Goal: Complete application form: Complete application form

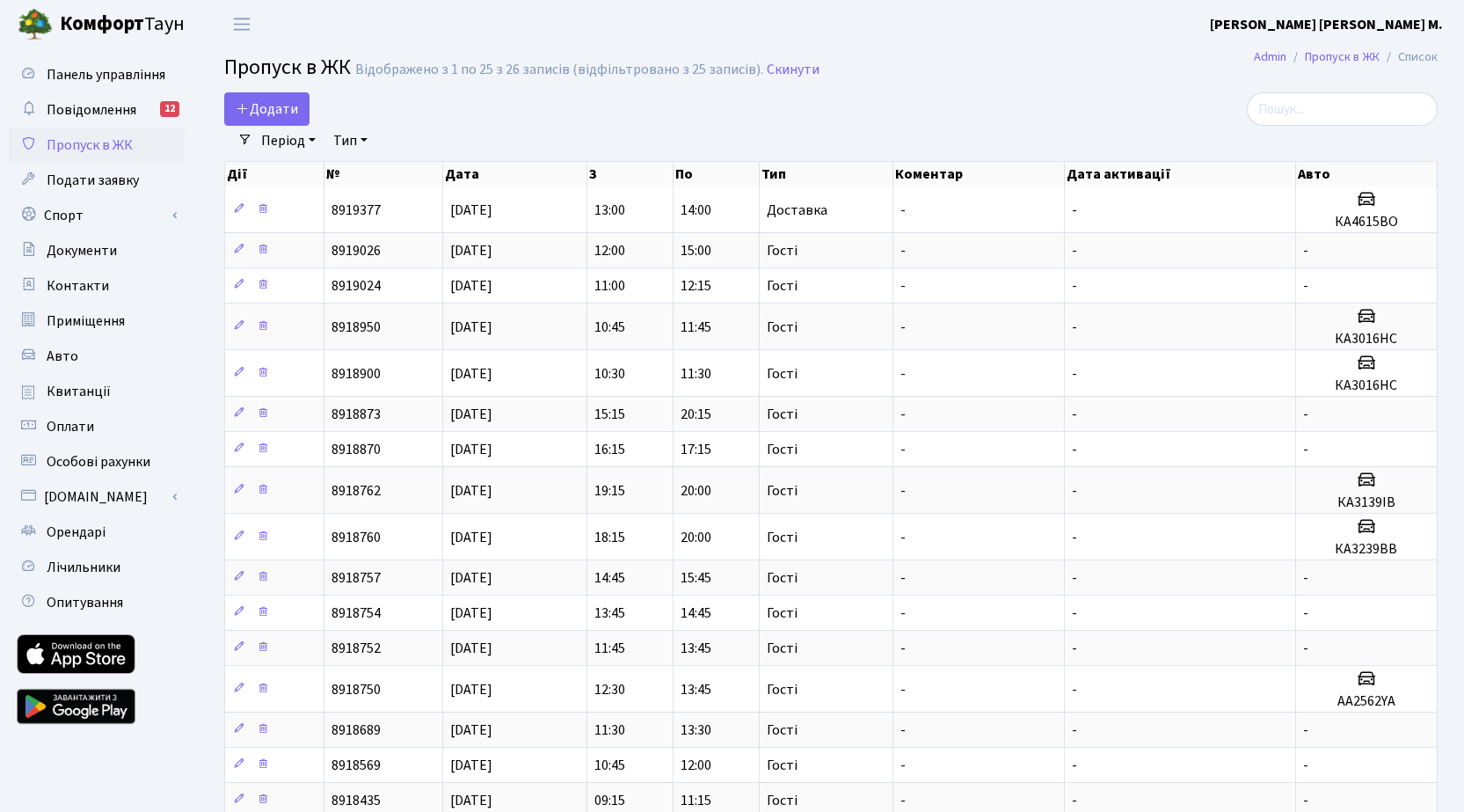
select select "25"
click at [285, 109] on span "Додати" at bounding box center [267, 110] width 63 height 20
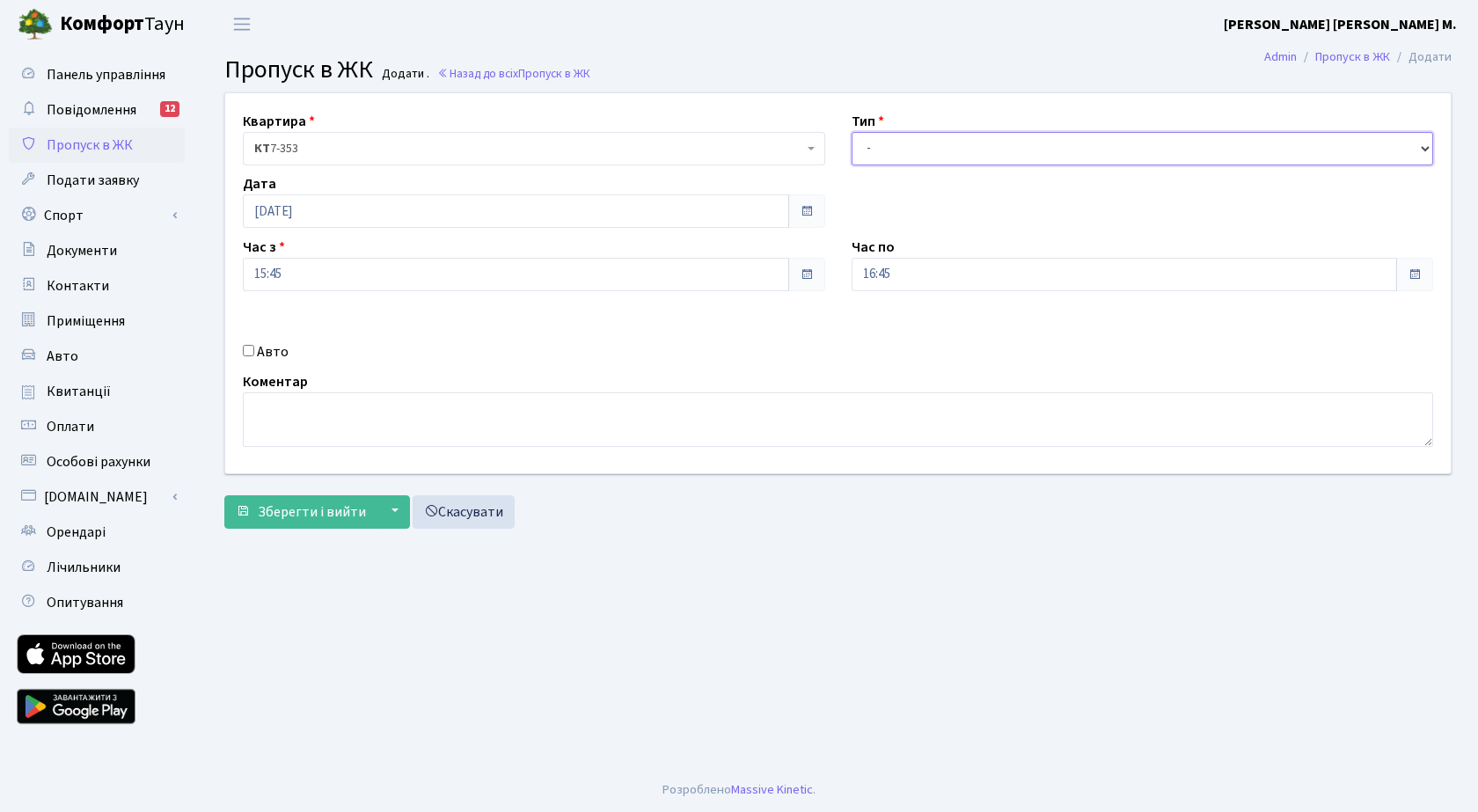
click at [918, 150] on select "- Доставка Таксі Гості Сервіс" at bounding box center [1142, 149] width 582 height 33
select select "3"
click at [852, 132] on select "- Доставка Таксі Гості Сервіс" at bounding box center [1142, 149] width 582 height 33
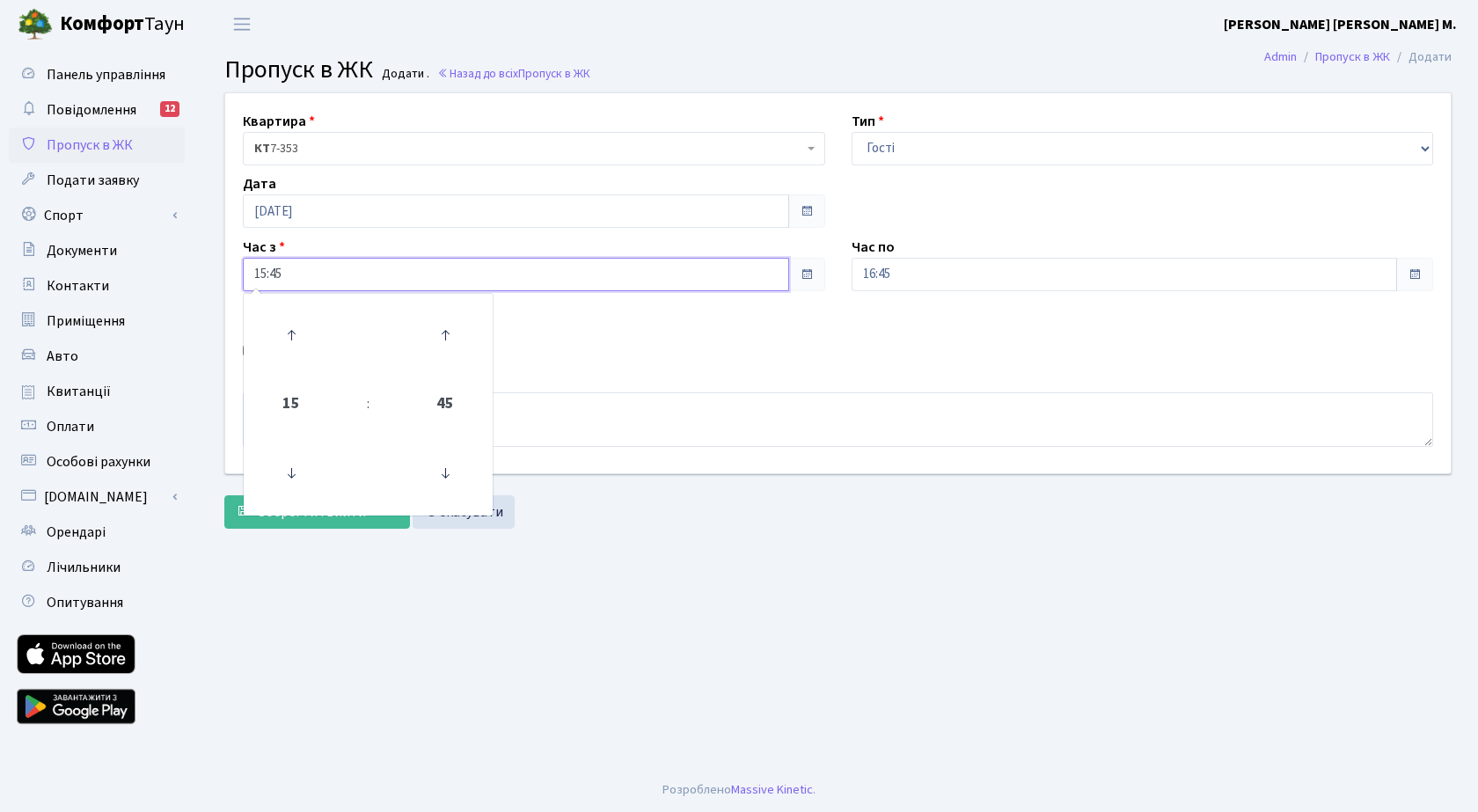
click at [376, 270] on input "15:45" at bounding box center [516, 274] width 546 height 33
click at [290, 341] on icon at bounding box center [291, 335] width 48 height 48
type input "16:45"
click at [1050, 274] on input "16:45" at bounding box center [1125, 274] width 546 height 33
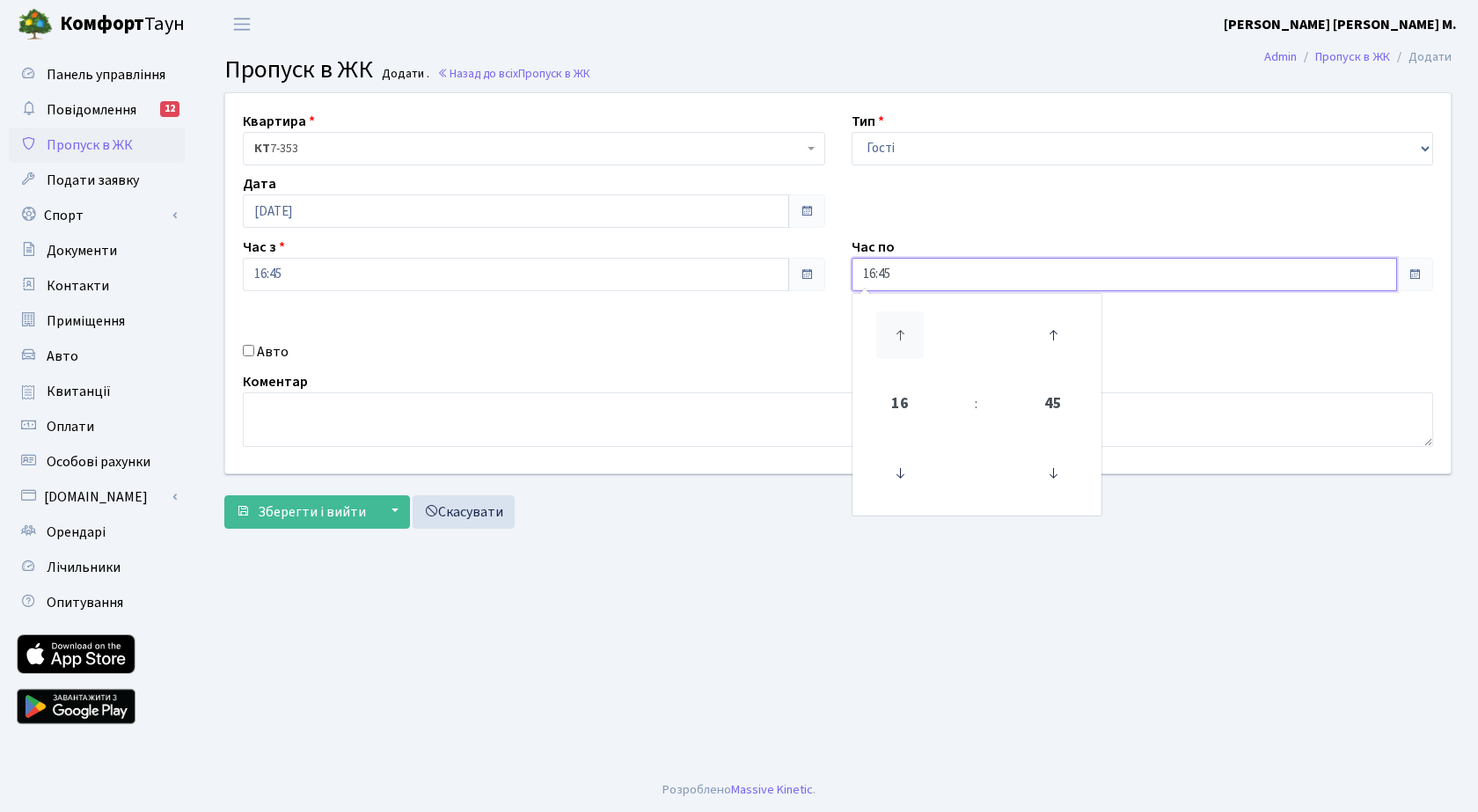
click at [907, 332] on icon at bounding box center [900, 335] width 48 height 48
click at [907, 331] on icon at bounding box center [900, 335] width 48 height 48
type input "19:45"
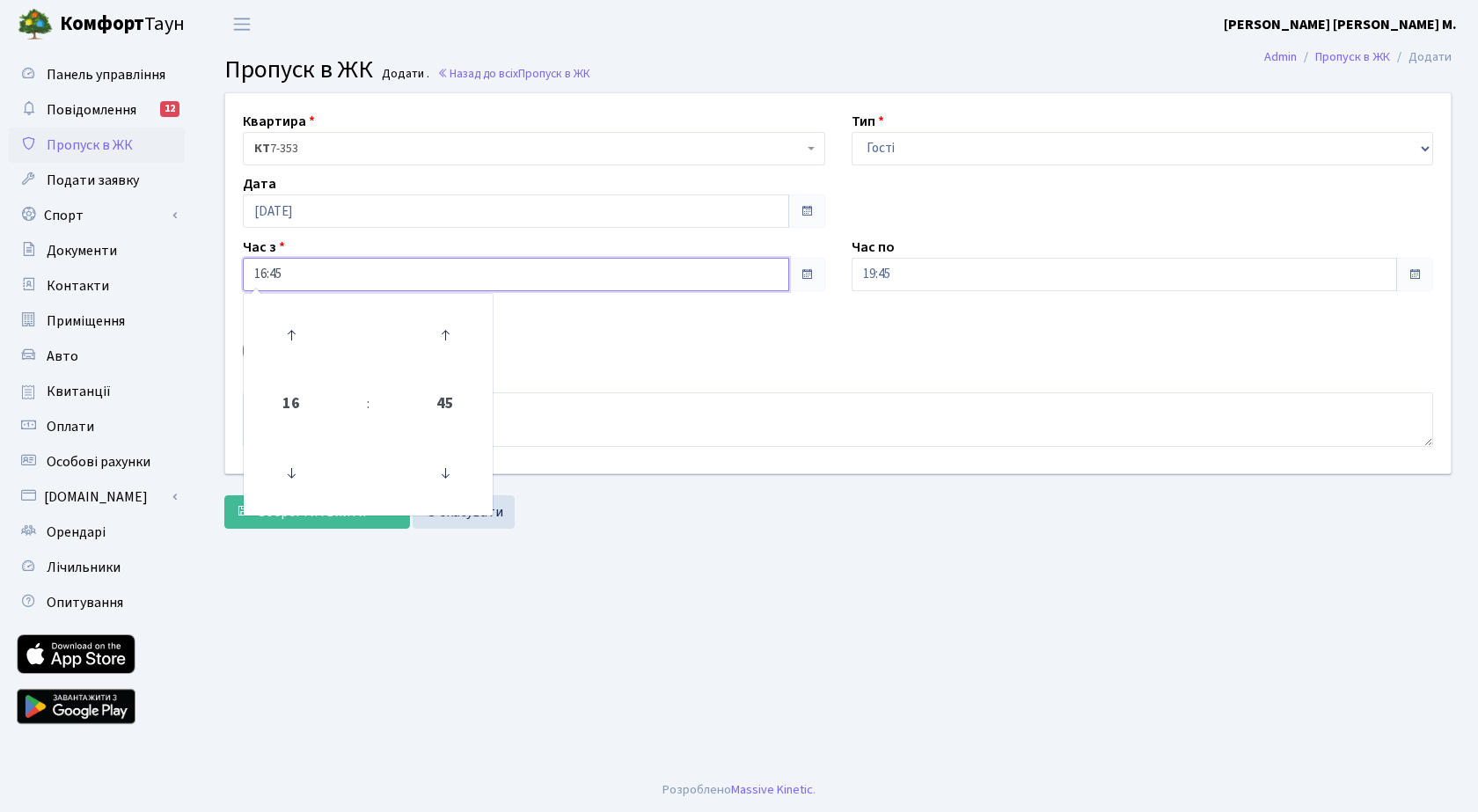
click at [295, 276] on input "16:45" at bounding box center [516, 274] width 546 height 33
click at [291, 321] on icon at bounding box center [291, 335] width 48 height 48
type input "17:45"
click at [775, 331] on div "Квартира <b>КТ</b>&nbsp;&nbsp;&nbsp;&nbsp;7-353 <b>КТ</b>&nbsp;&nbsp;&nbsp;&nbs…" at bounding box center [838, 283] width 1252 height 380
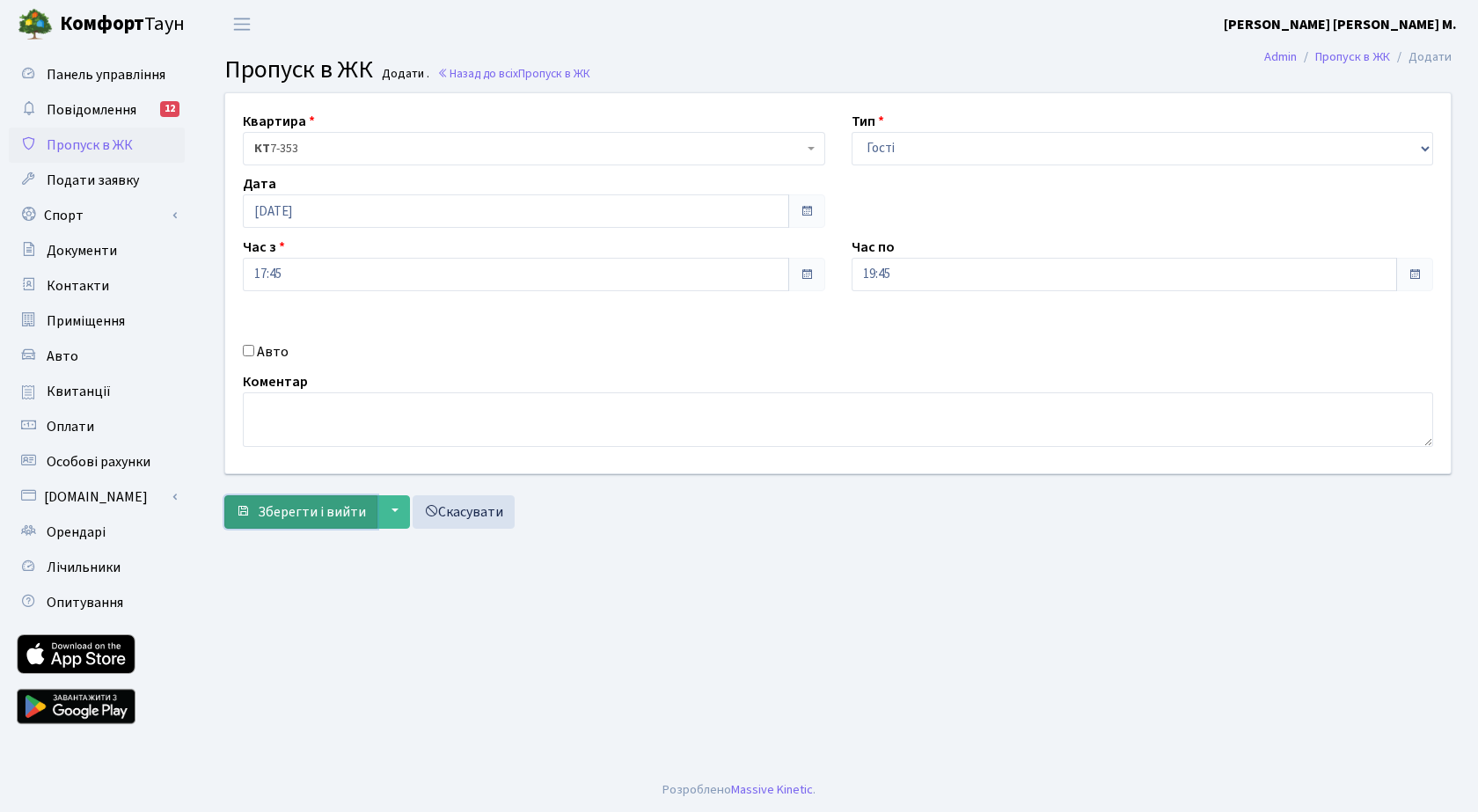
click at [277, 519] on span "Зберегти і вийти" at bounding box center [311, 512] width 109 height 20
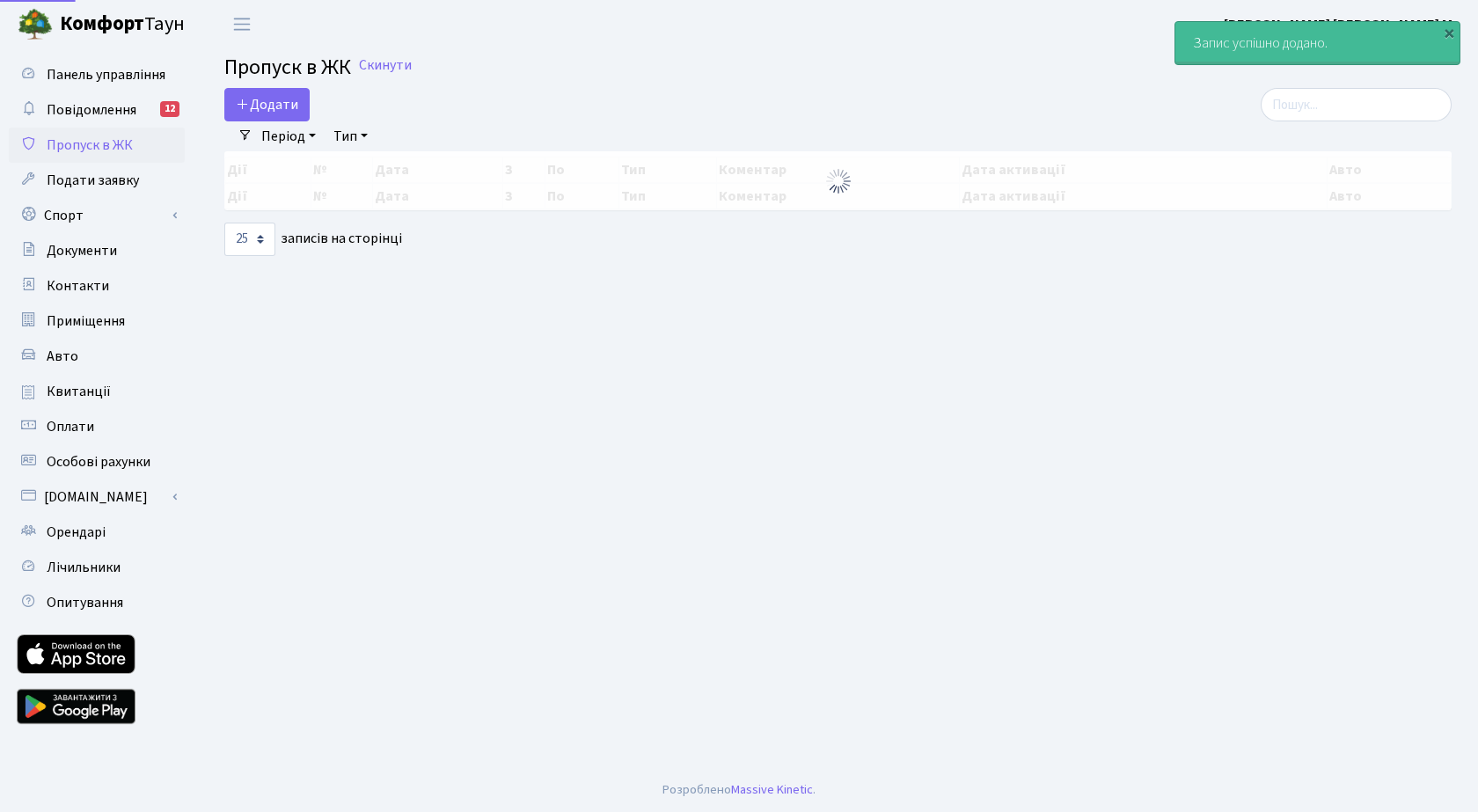
select select "25"
